Goal: Find specific page/section: Find specific page/section

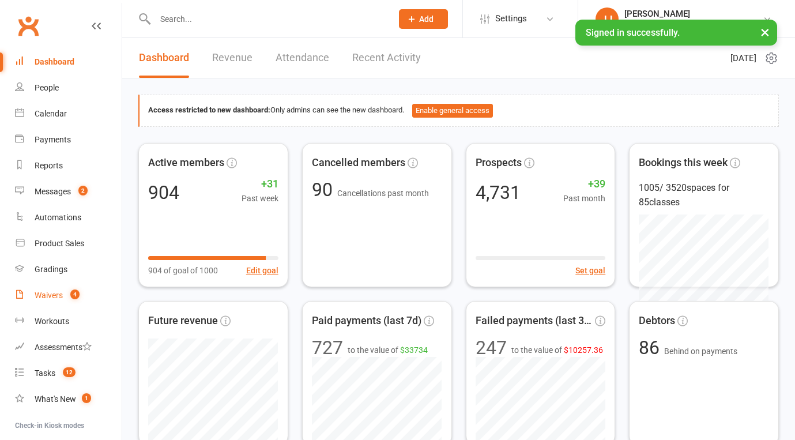
click at [55, 289] on link "Waivers 4" at bounding box center [68, 296] width 107 height 26
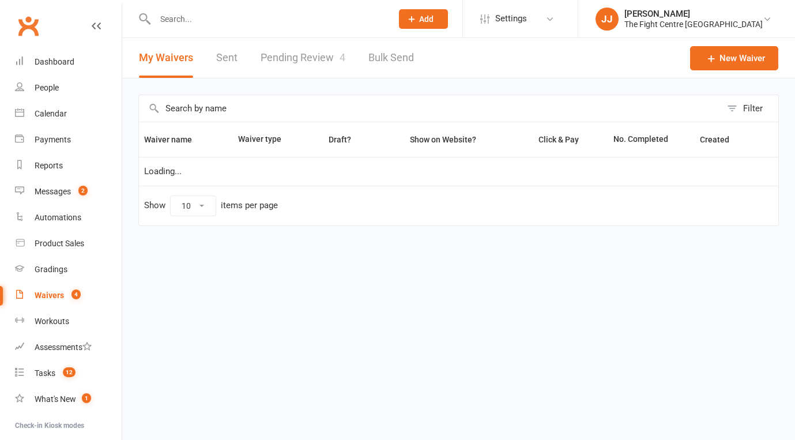
select select "50"
click at [325, 51] on link "Pending Review 4" at bounding box center [303, 58] width 85 height 40
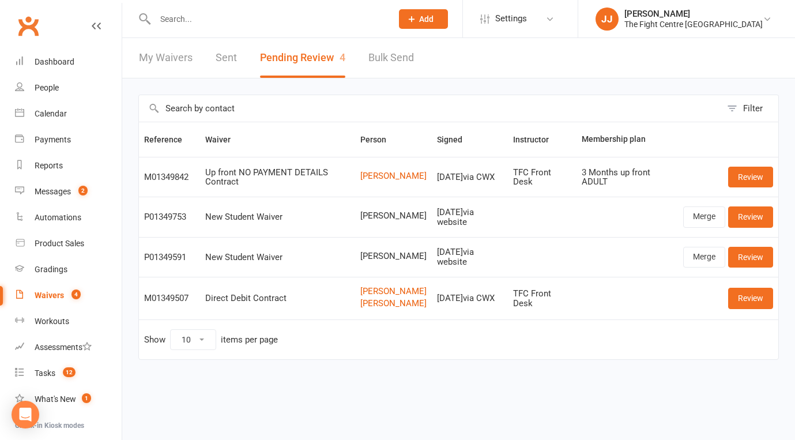
click at [32, 16] on link "Clubworx" at bounding box center [28, 26] width 29 height 29
